Goal: Task Accomplishment & Management: Use online tool/utility

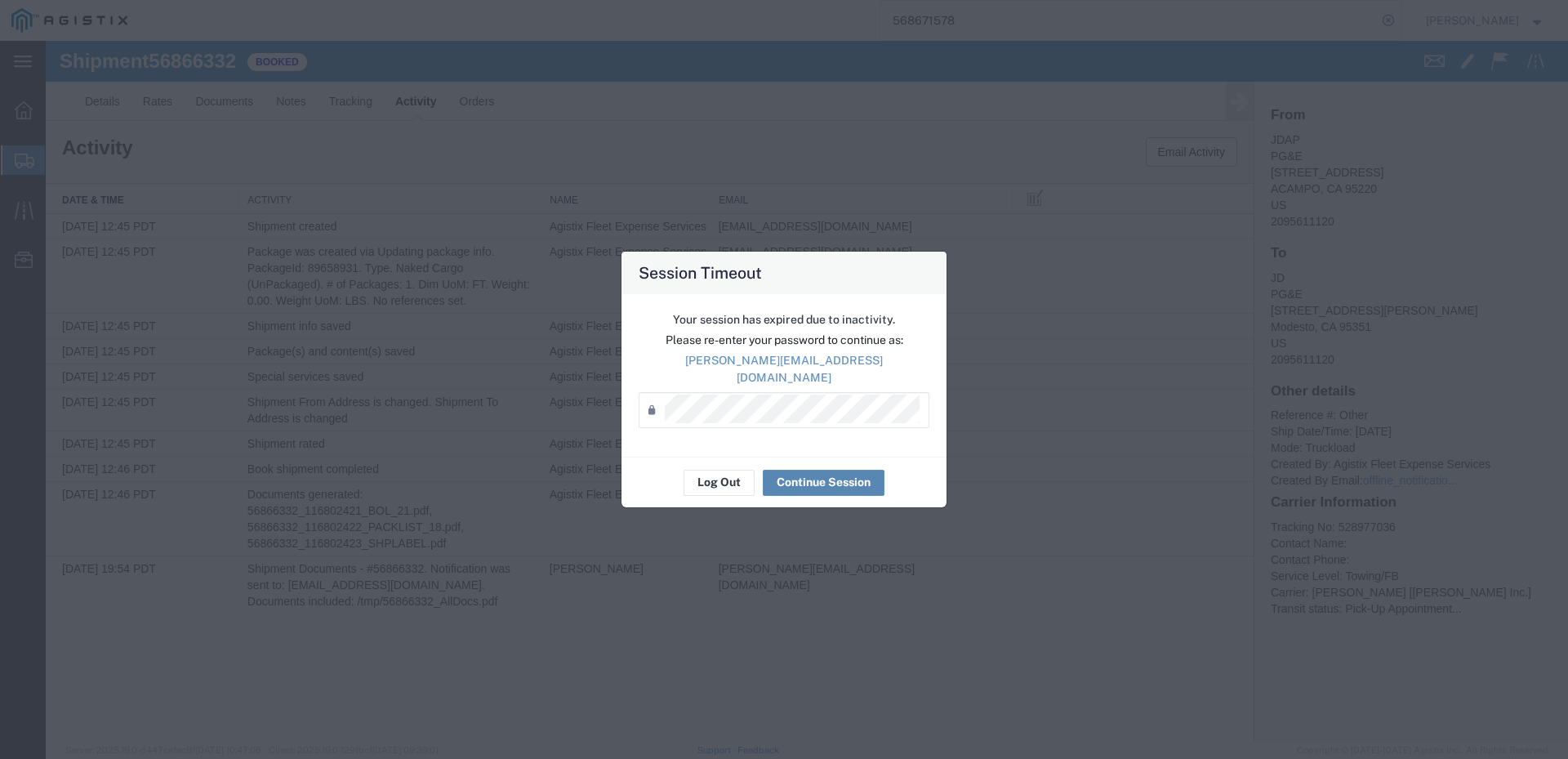
click at [820, 473] on button "Continue Session" at bounding box center [823, 483] width 121 height 26
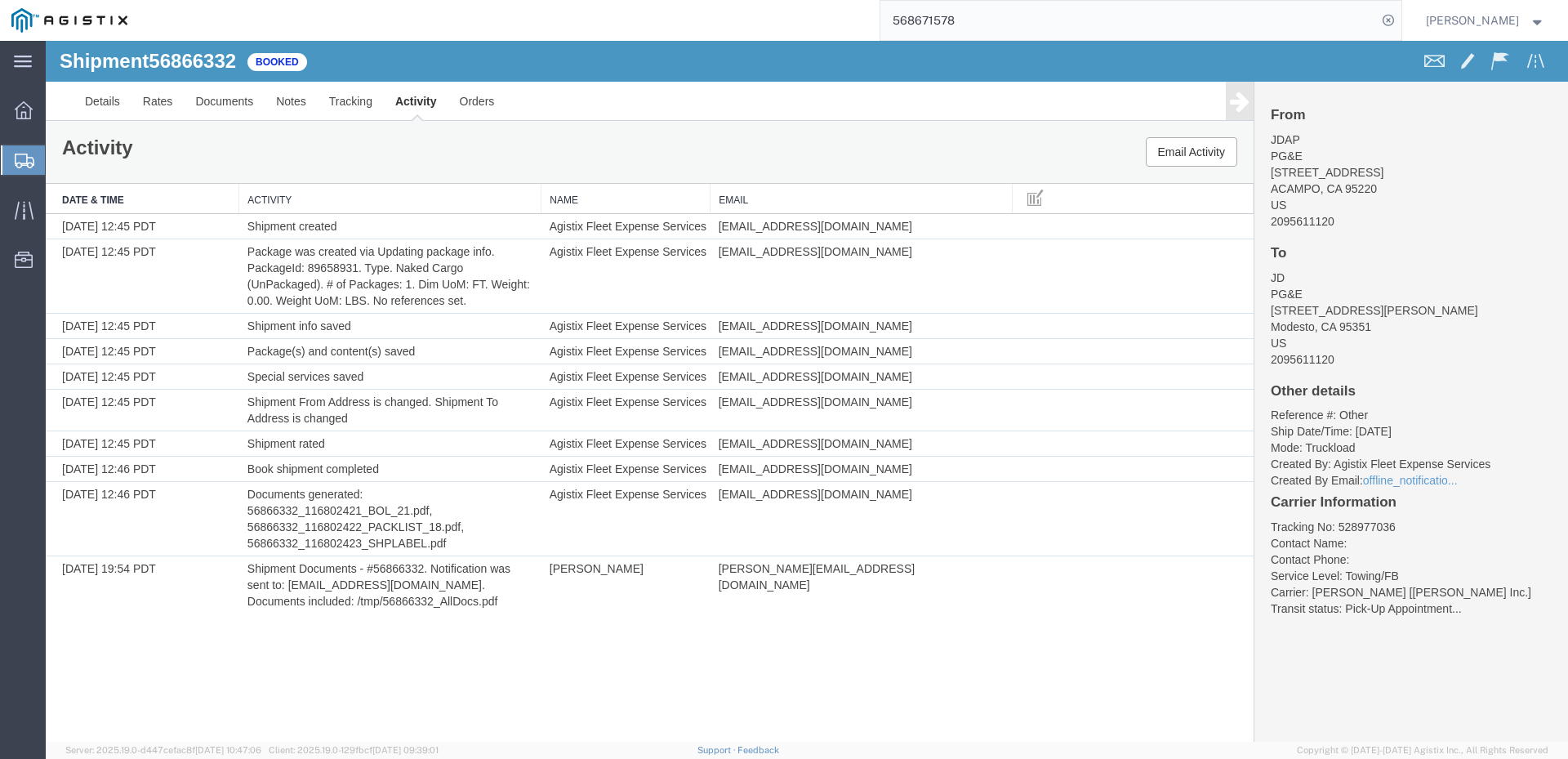
drag, startPoint x: 1000, startPoint y: 27, endPoint x: 959, endPoint y: 34, distance: 41.6
click at [959, 34] on input "568671578" at bounding box center [1128, 20] width 497 height 40
click at [965, 27] on input "56868355" at bounding box center [1128, 20] width 497 height 40
type input "56866355"
drag, startPoint x: 1000, startPoint y: 26, endPoint x: 922, endPoint y: 37, distance: 78.8
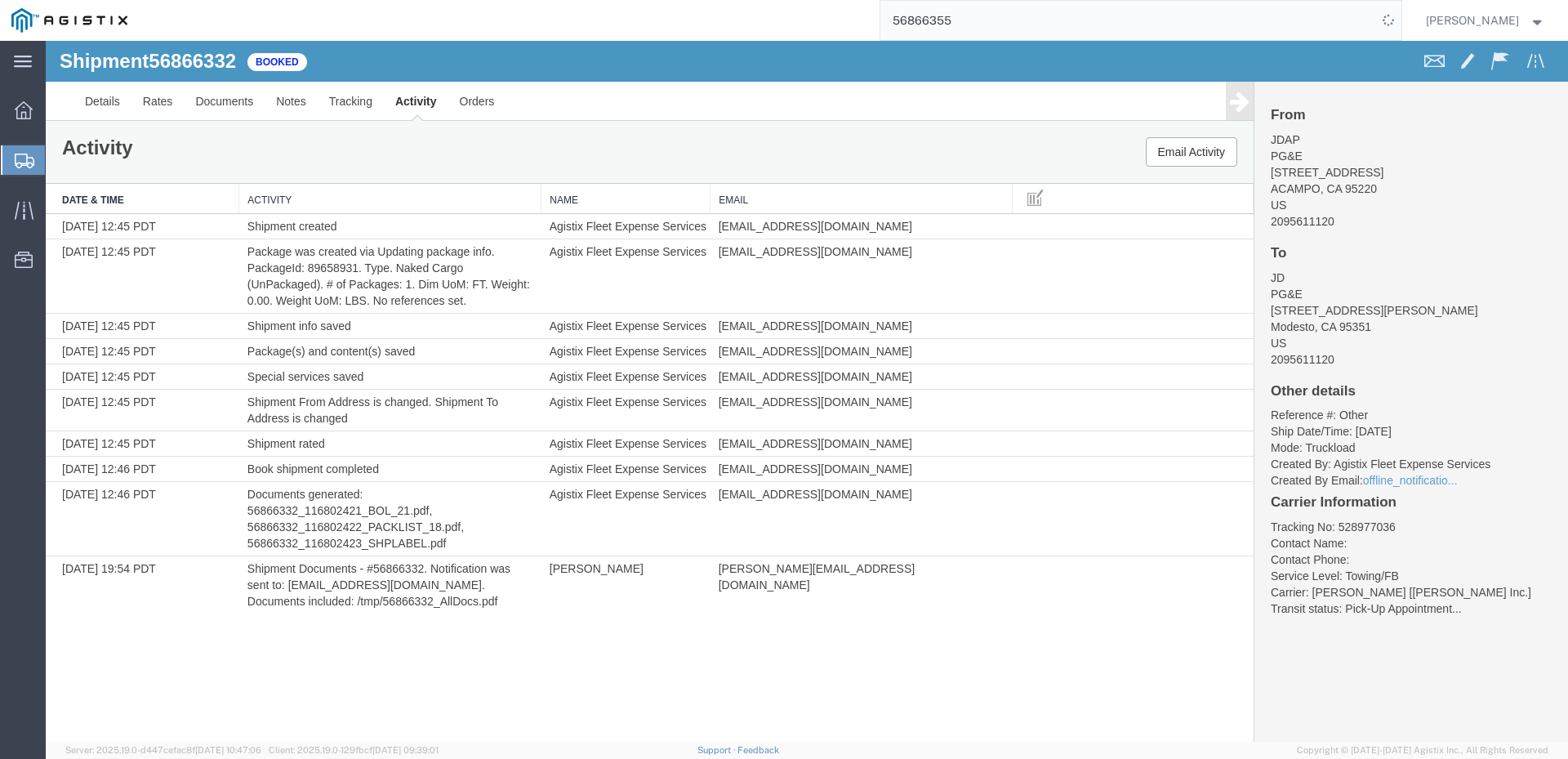
click at [922, 37] on input "56866355" at bounding box center [1128, 20] width 497 height 40
click at [1537, 26] on span "[PERSON_NAME]" at bounding box center [1486, 20] width 120 height 18
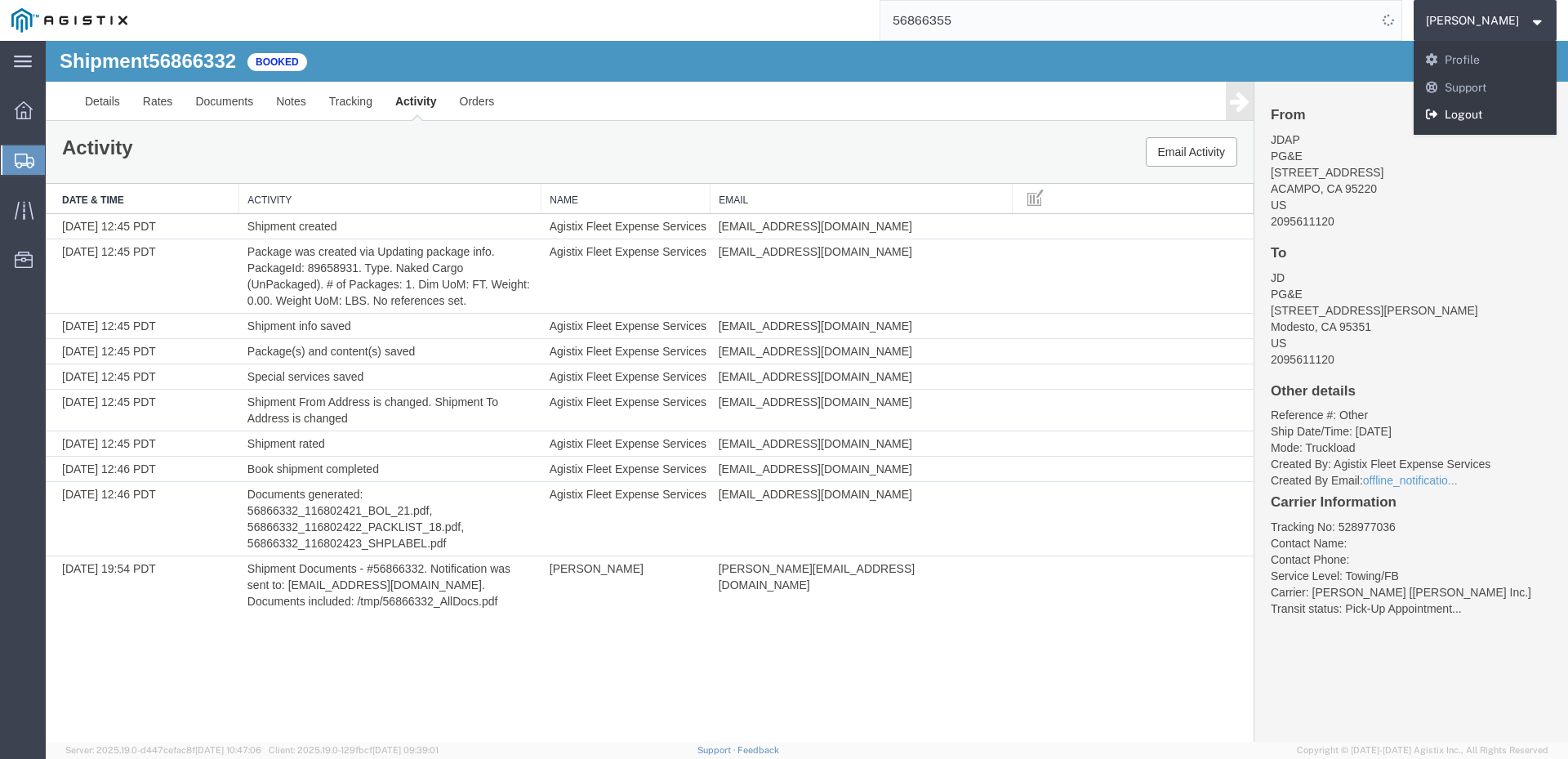
click at [1499, 113] on link "Logout" at bounding box center [1485, 115] width 143 height 28
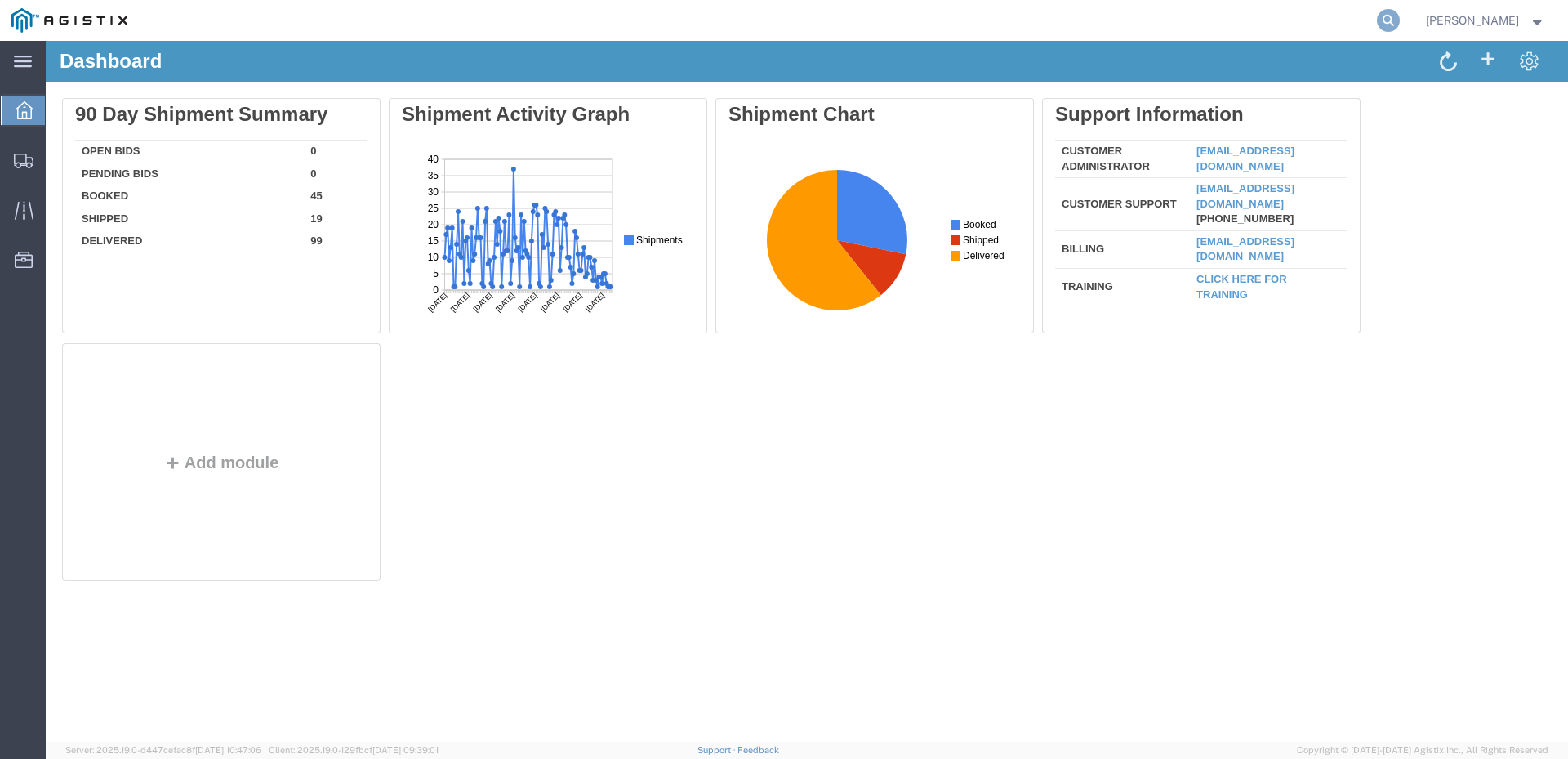
click at [1400, 26] on icon at bounding box center [1389, 20] width 23 height 23
click at [1124, 30] on input "search" at bounding box center [1128, 20] width 497 height 40
paste input "56866355"
type input "56866355"
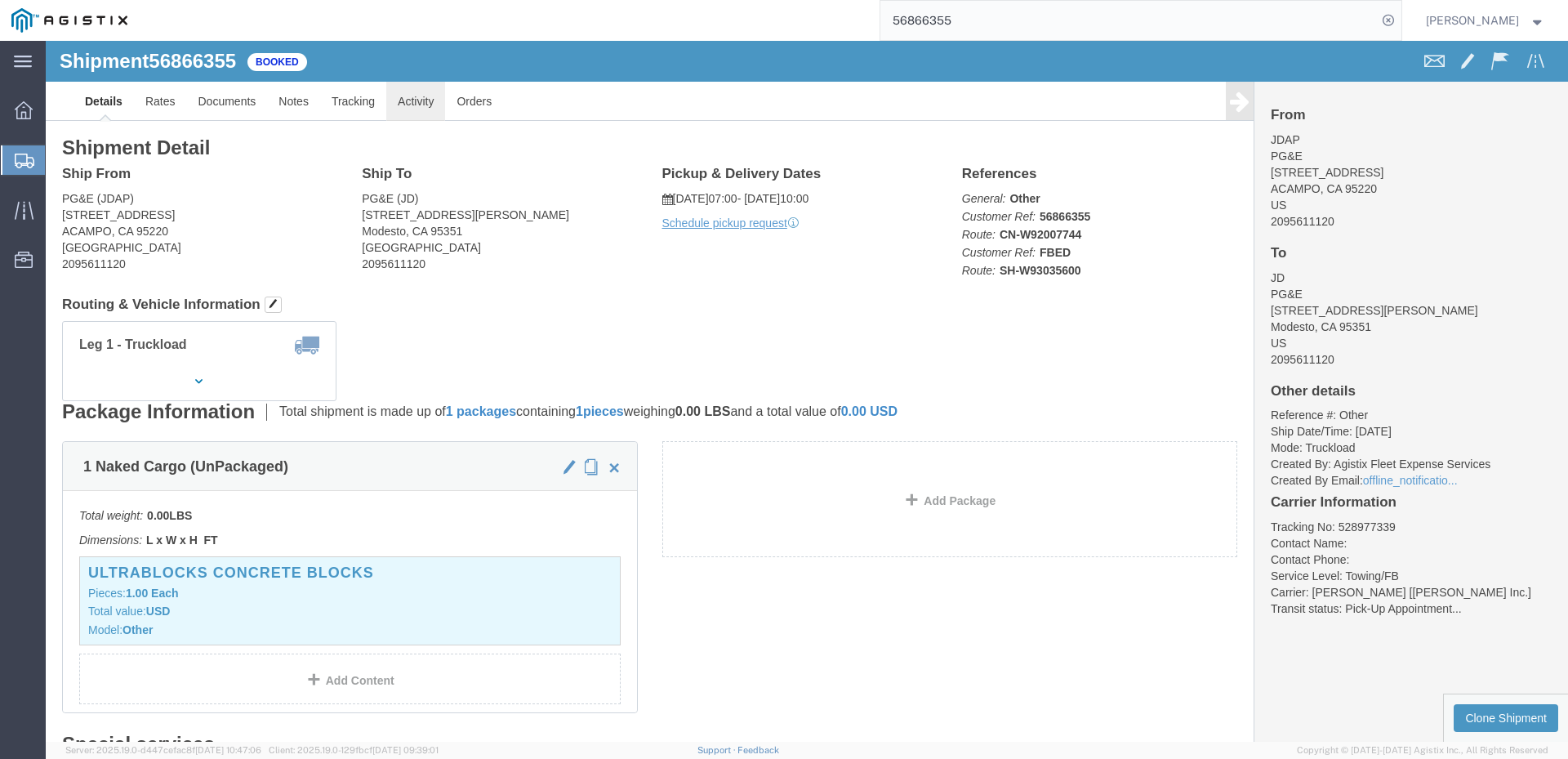
click link "Activity"
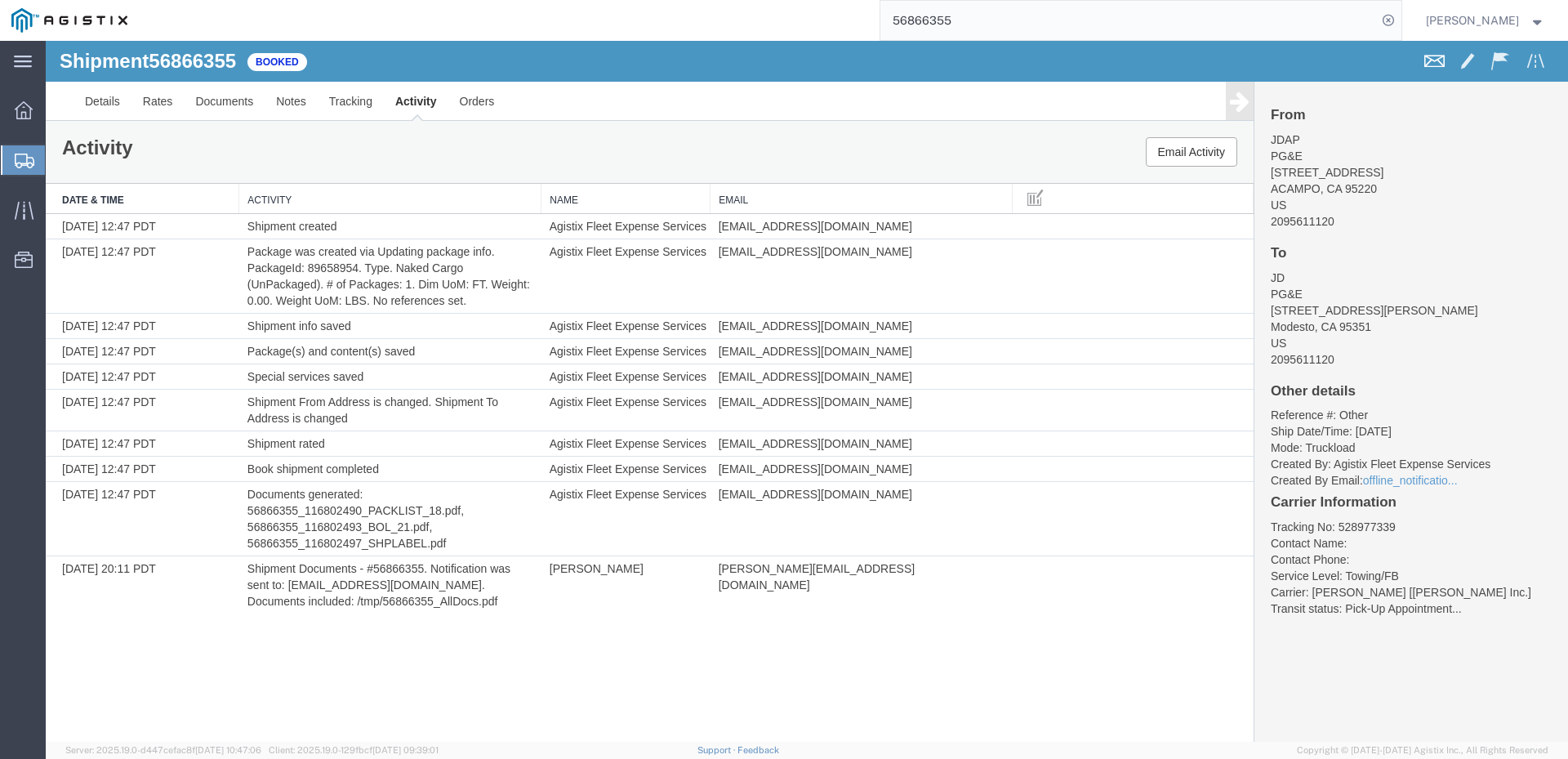
click at [1433, 61] on span at bounding box center [1434, 61] width 19 height 19
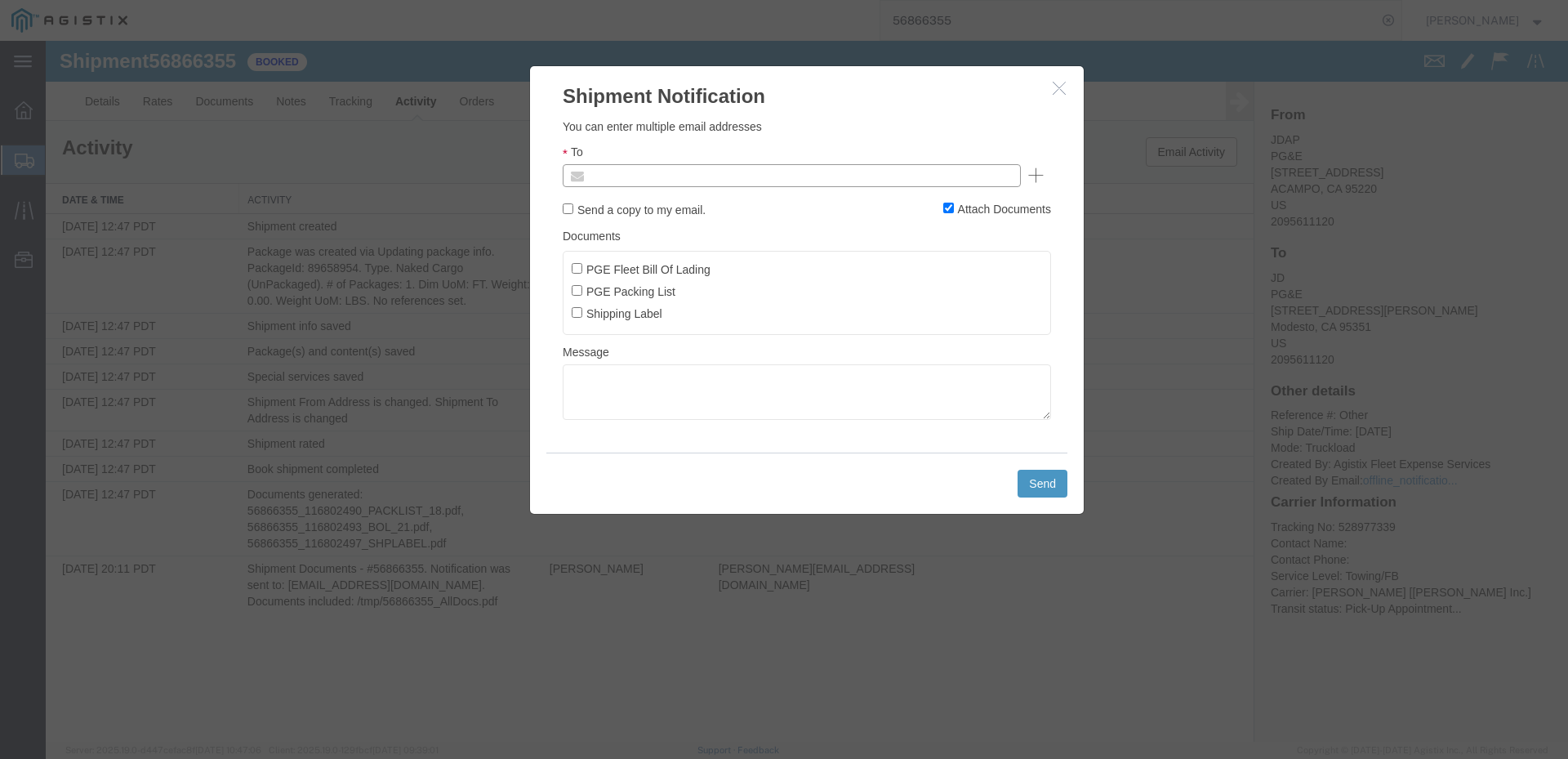
click at [661, 172] on input "text" at bounding box center [681, 176] width 191 height 21
type input "arivas@epplerinc.com"
click at [578, 269] on input "PGE Fleet Bill Of Lading" at bounding box center [577, 268] width 11 height 11
checkbox input "true"
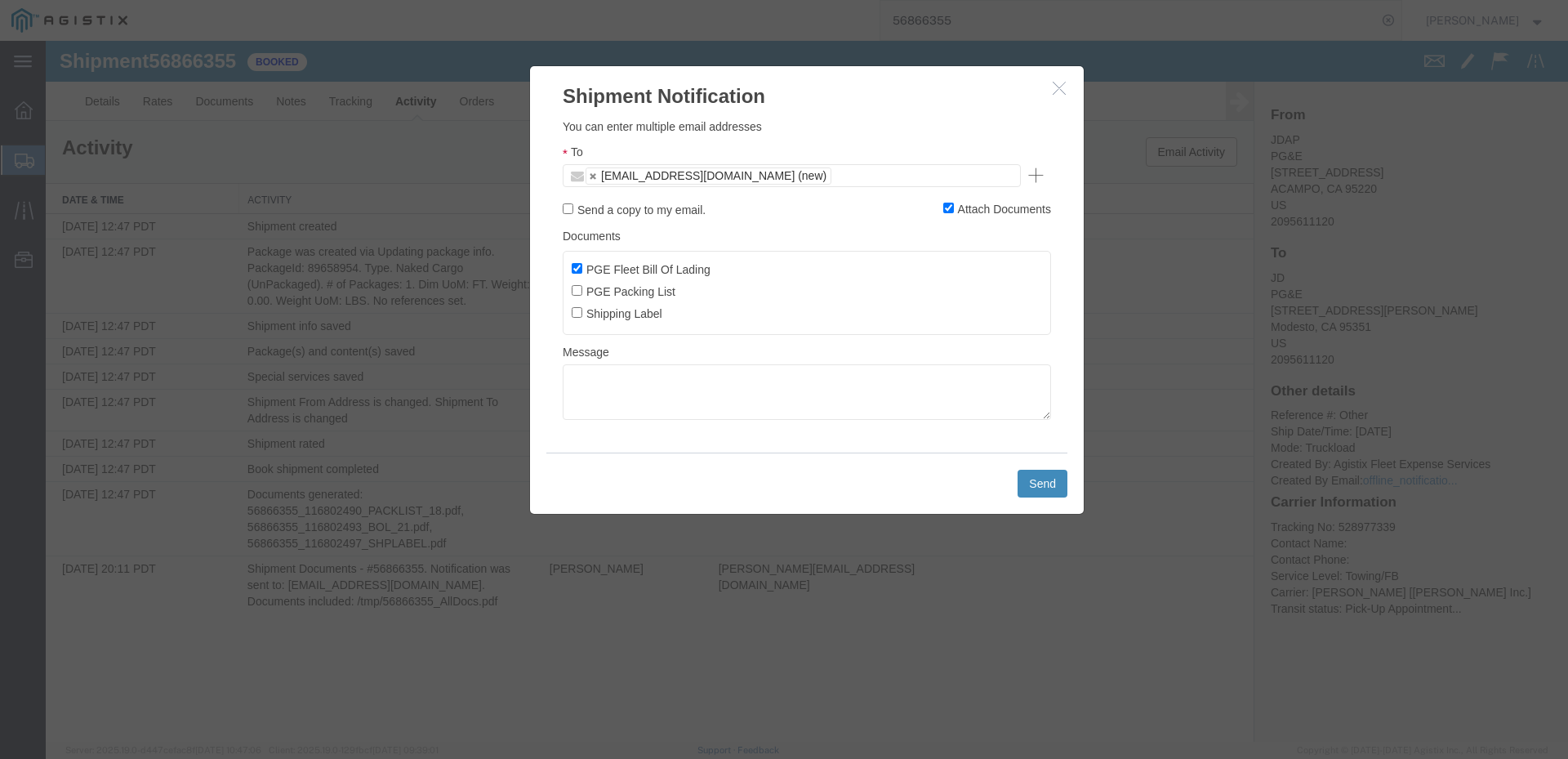
click at [1055, 483] on button "Send" at bounding box center [1042, 484] width 50 height 28
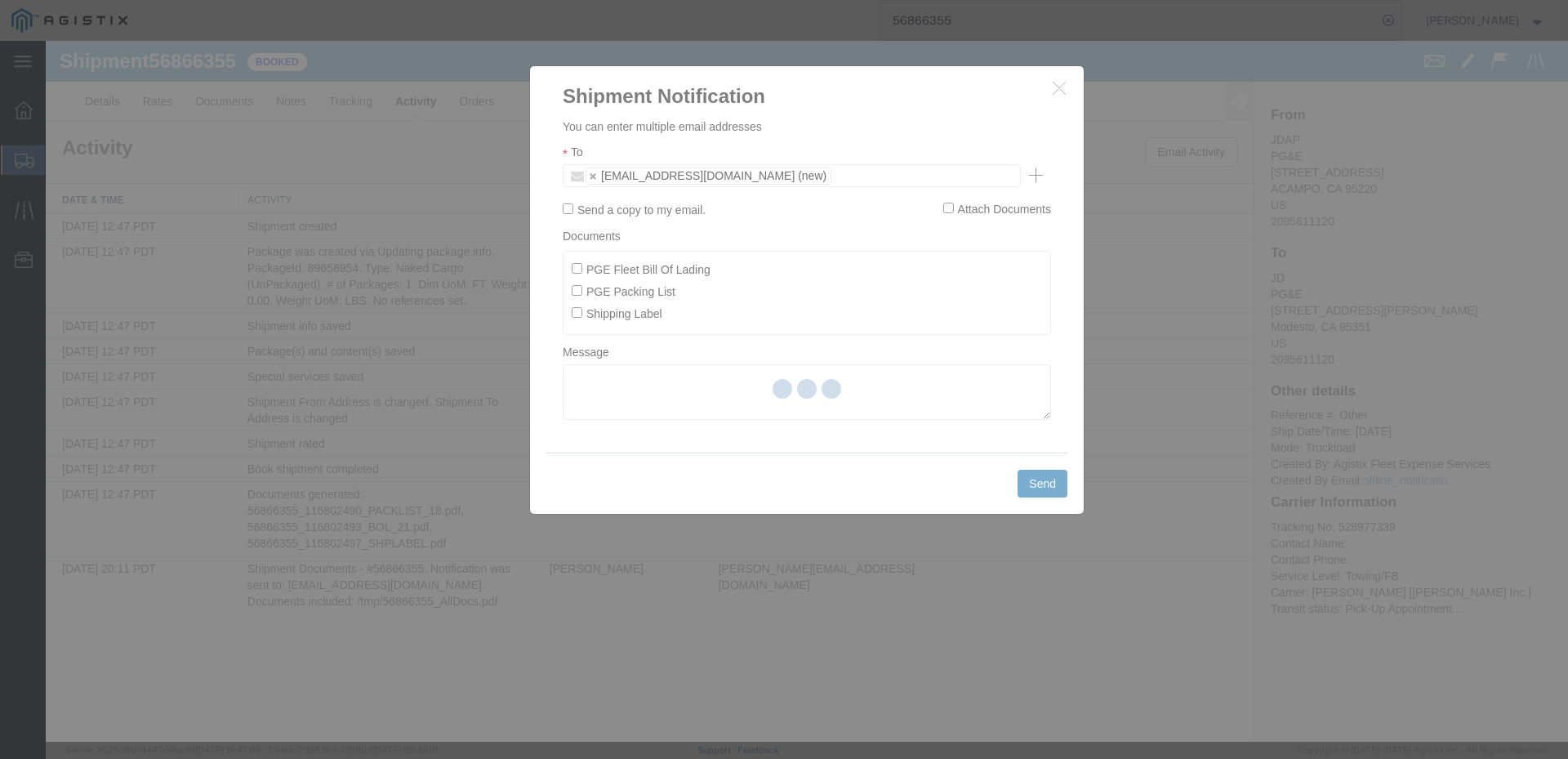
checkbox input "false"
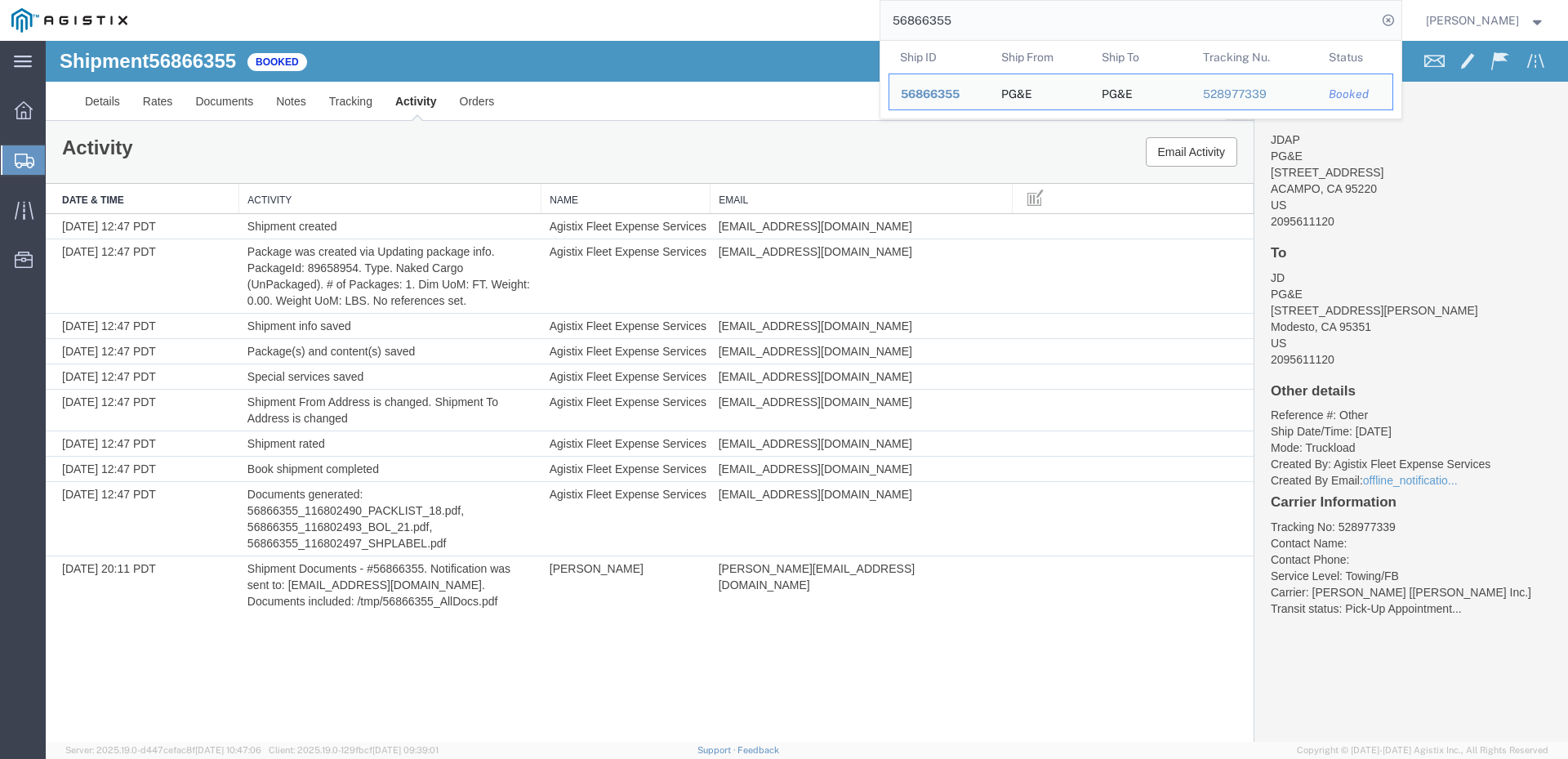
drag, startPoint x: 952, startPoint y: 22, endPoint x: 1006, endPoint y: 22, distance: 54.0
click at [1006, 22] on input "56866355" at bounding box center [1128, 20] width 497 height 40
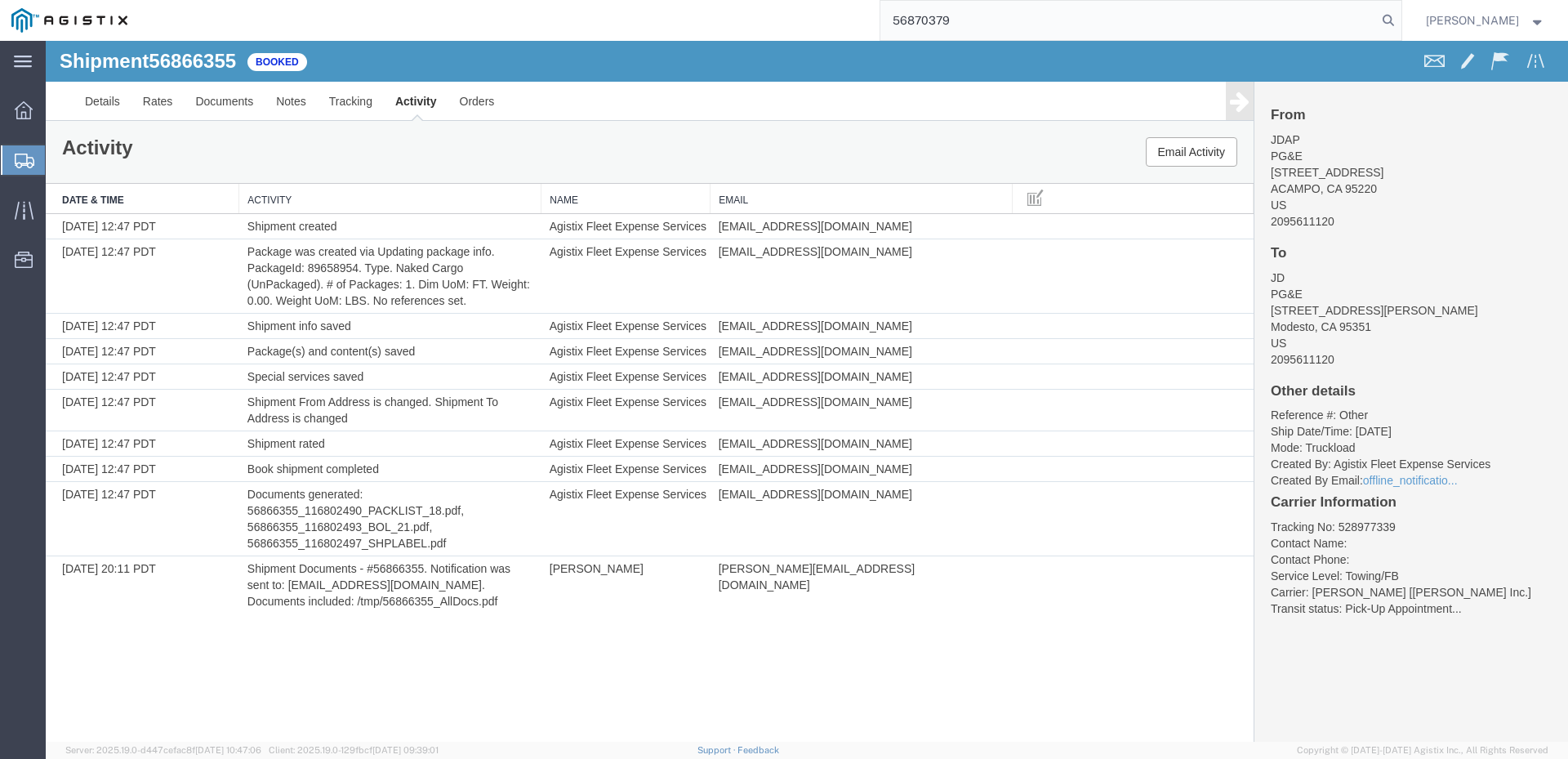
type input "56870379"
